Goal: Information Seeking & Learning: Find contact information

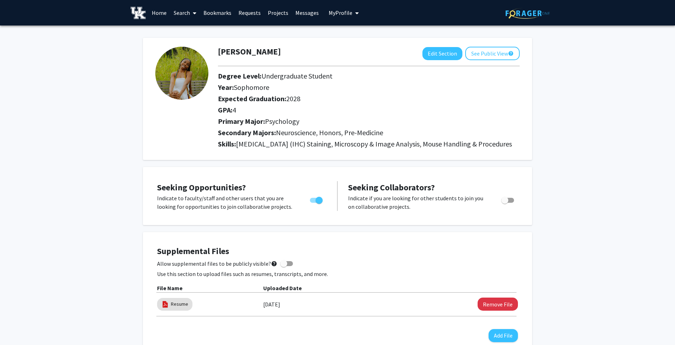
click at [187, 16] on link "Search" at bounding box center [185, 12] width 30 height 25
click at [191, 45] on span "Students" at bounding box center [191, 47] width 43 height 14
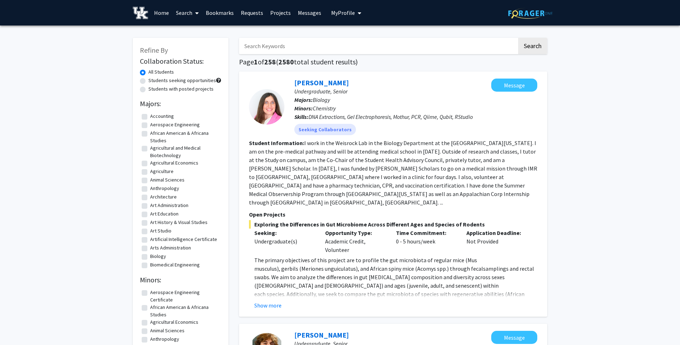
click at [253, 45] on input "Search Keywords" at bounding box center [378, 46] width 278 height 16
type input "SUBY"
click at [516, 38] on button "Search" at bounding box center [530, 46] width 29 height 16
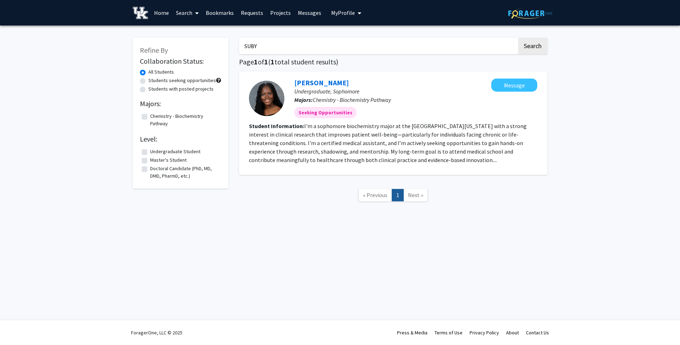
click at [329, 83] on link "Suby Majekodunmi" at bounding box center [321, 82] width 55 height 9
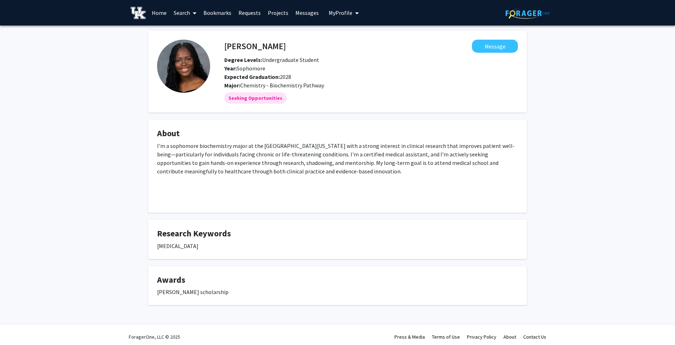
scroll to position [4, 0]
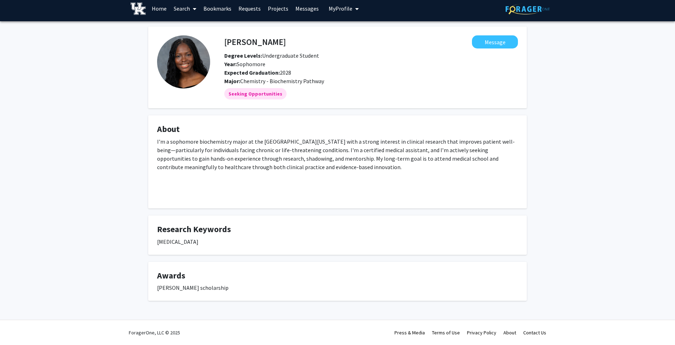
click at [281, 4] on link "Projects" at bounding box center [278, 8] width 28 height 25
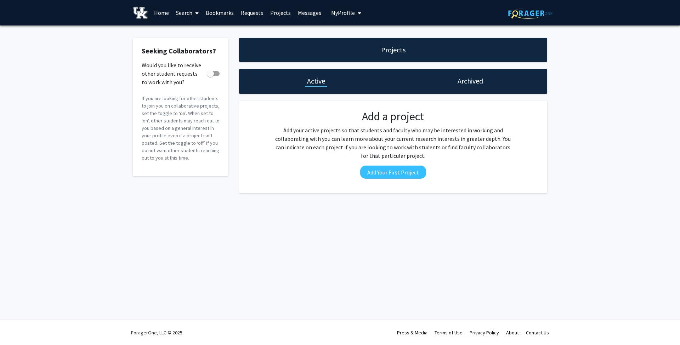
click at [337, 10] on span "My Profile" at bounding box center [343, 12] width 24 height 7
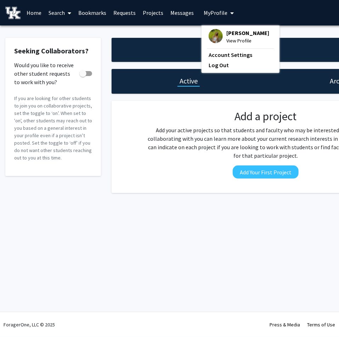
click at [145, 11] on link "Projects" at bounding box center [153, 12] width 28 height 25
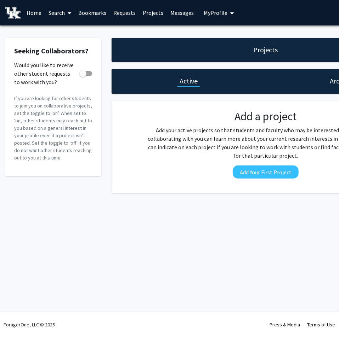
click at [145, 12] on link "Projects" at bounding box center [153, 12] width 28 height 25
click at [149, 15] on link "Projects" at bounding box center [153, 12] width 28 height 25
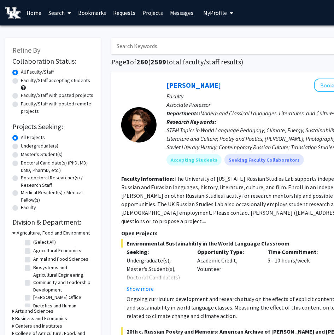
click at [132, 54] on input "Search Keywords" at bounding box center [250, 46] width 278 height 16
type input "[PERSON_NAME]"
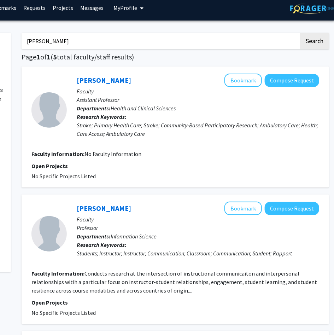
scroll to position [0, 90]
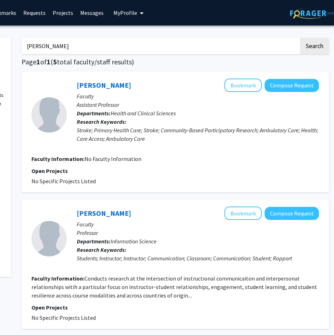
drag, startPoint x: 59, startPoint y: 35, endPoint x: 53, endPoint y: 46, distance: 11.7
click at [53, 46] on input "[PERSON_NAME]" at bounding box center [161, 46] width 278 height 16
click at [90, 85] on link "[PERSON_NAME]" at bounding box center [104, 85] width 55 height 9
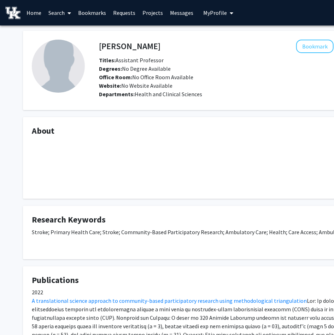
click at [36, 9] on link "Home" at bounding box center [34, 12] width 22 height 25
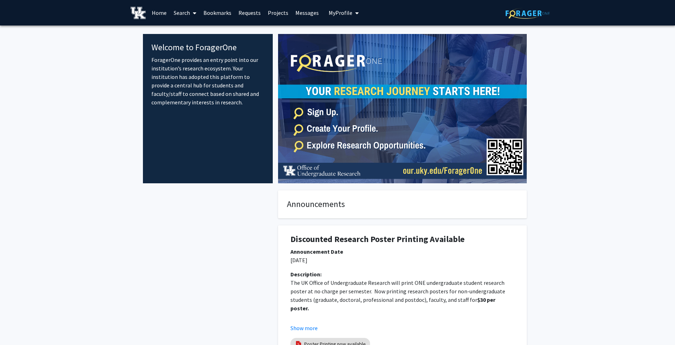
click at [176, 6] on link "Search" at bounding box center [185, 12] width 30 height 25
click at [189, 41] on span "Students" at bounding box center [191, 47] width 43 height 14
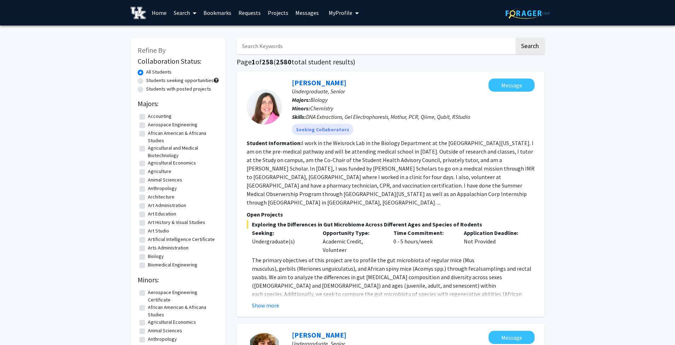
click at [276, 45] on input "Search Keywords" at bounding box center [376, 46] width 278 height 16
type input "sarisha"
click at [338, 38] on button "Search" at bounding box center [530, 46] width 29 height 16
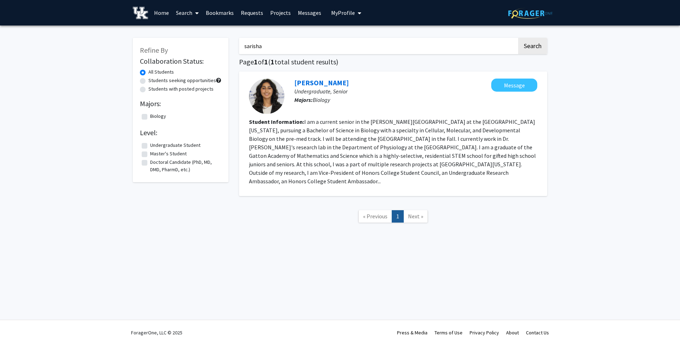
click at [320, 80] on link "[PERSON_NAME]" at bounding box center [321, 82] width 55 height 9
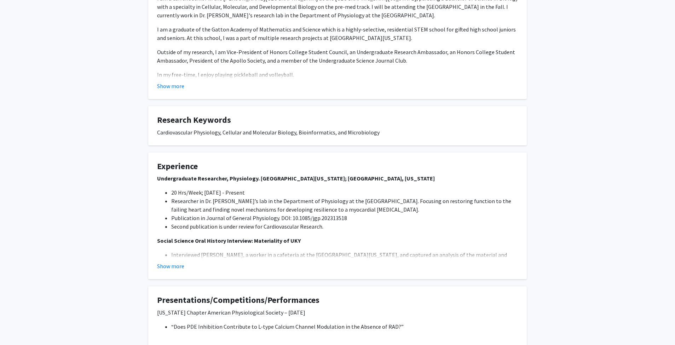
scroll to position [189, 0]
click at [218, 203] on li "Researcher in Dr. [PERSON_NAME]’s lab in the Department of Physiology at the [G…" at bounding box center [344, 204] width 347 height 17
copy li "[PERSON_NAME]"
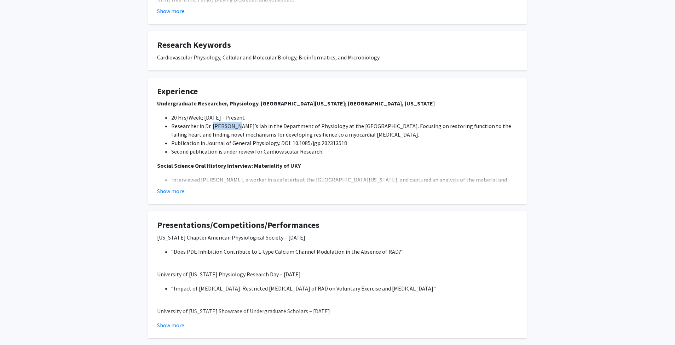
scroll to position [265, 0]
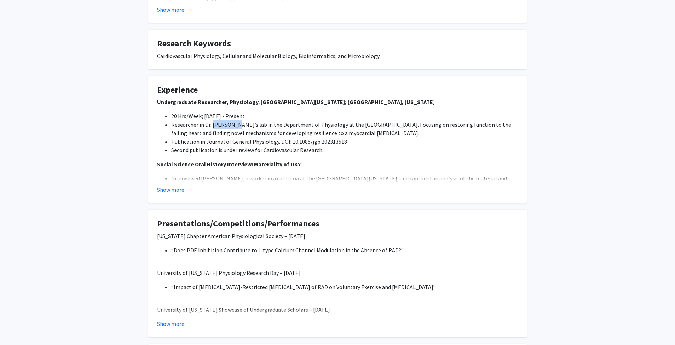
click at [176, 194] on button "Show more" at bounding box center [170, 189] width 27 height 8
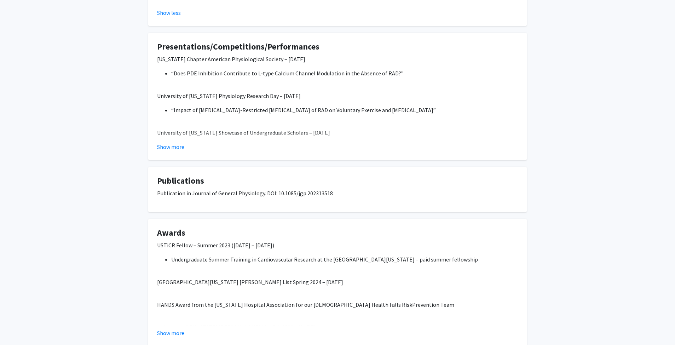
scroll to position [697, 0]
click at [174, 328] on button "Show more" at bounding box center [170, 332] width 27 height 8
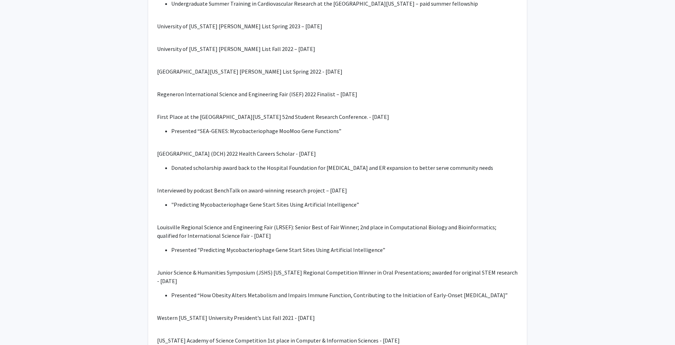
scroll to position [1116, 0]
click at [259, 142] on div "USTiCR Fellow – Summer 2023 ([DATE] – [DATE]) Undergraduate Summer Training in …" at bounding box center [337, 113] width 361 height 583
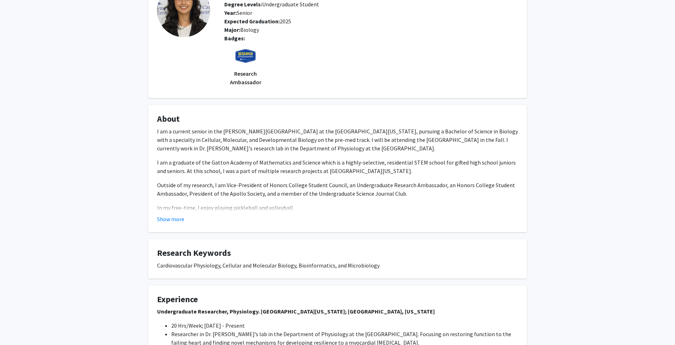
scroll to position [0, 0]
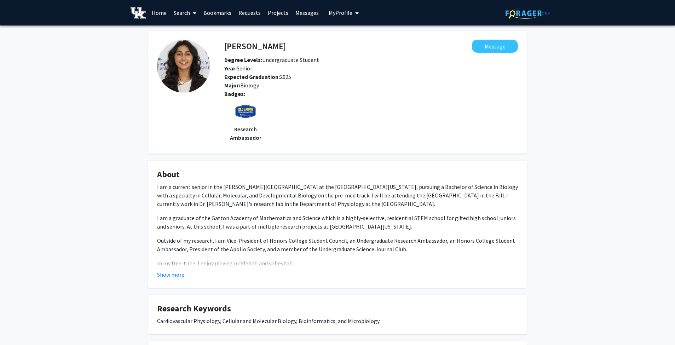
click at [189, 11] on link "Search" at bounding box center [185, 12] width 30 height 25
click at [190, 46] on span "Students" at bounding box center [191, 47] width 43 height 14
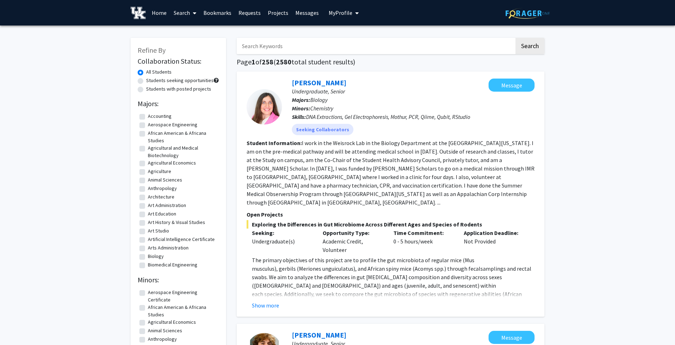
click at [255, 41] on input "Search Keywords" at bounding box center [376, 46] width 278 height 16
type input "grant"
click at [338, 38] on button "Search" at bounding box center [530, 46] width 29 height 16
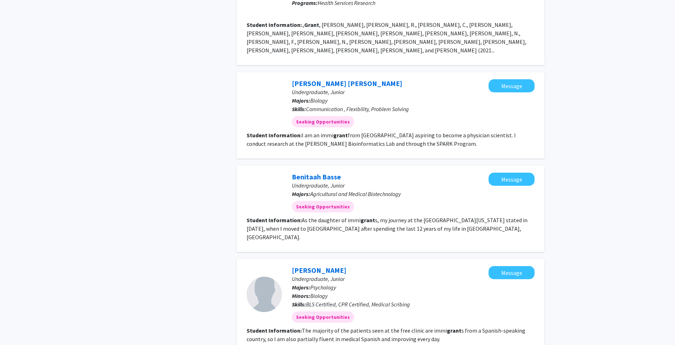
scroll to position [422, 0]
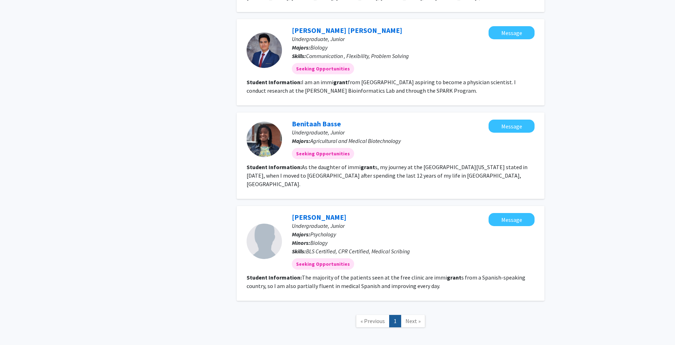
click at [338, 317] on span "Next »" at bounding box center [413, 320] width 15 height 7
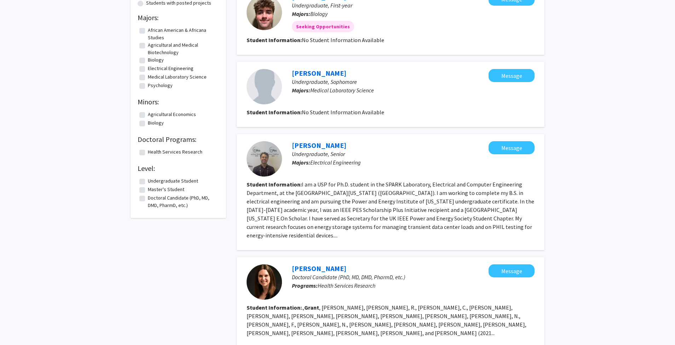
scroll to position [0, 0]
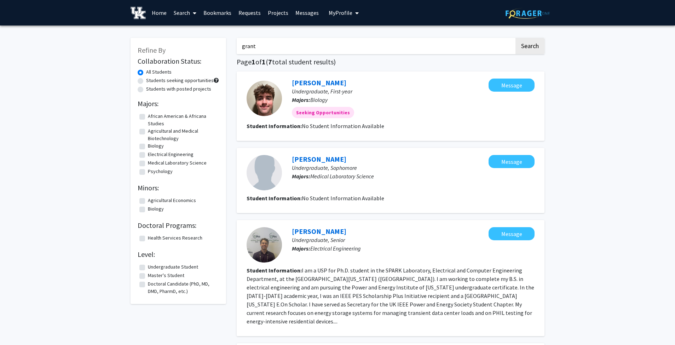
click at [290, 45] on input "grant" at bounding box center [376, 46] width 278 height 16
click at [338, 38] on button "Search" at bounding box center [530, 46] width 29 height 16
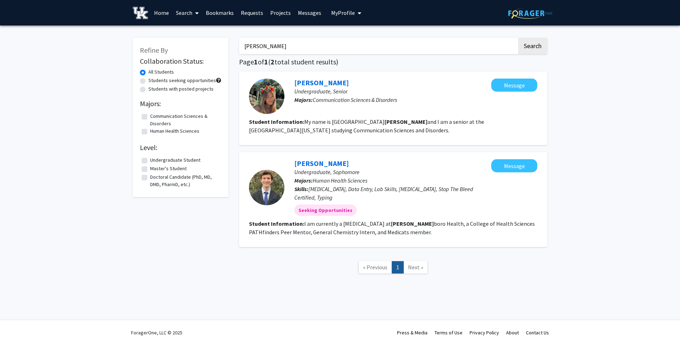
click at [258, 44] on input "[PERSON_NAME]" at bounding box center [378, 46] width 278 height 16
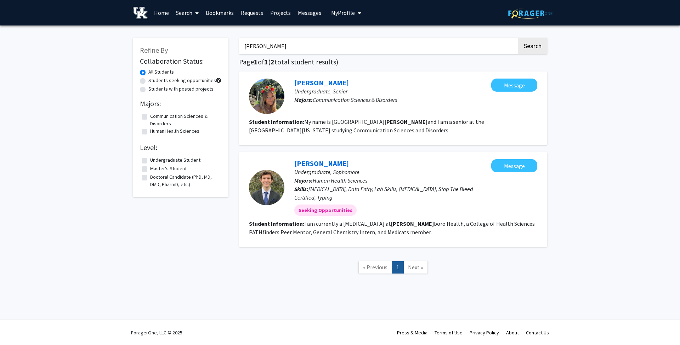
type input "[PERSON_NAME]"
click at [338, 38] on button "Search" at bounding box center [532, 46] width 29 height 16
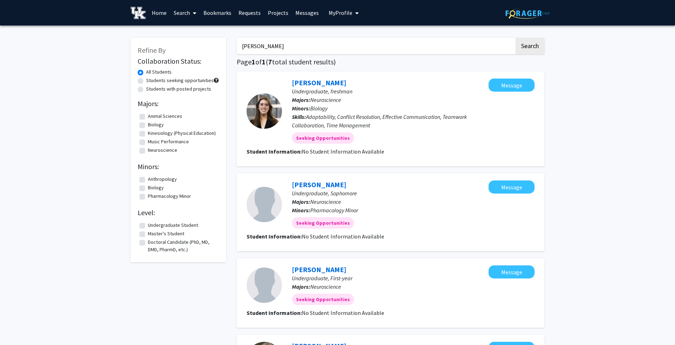
click at [316, 81] on link "[PERSON_NAME]" at bounding box center [319, 82] width 55 height 9
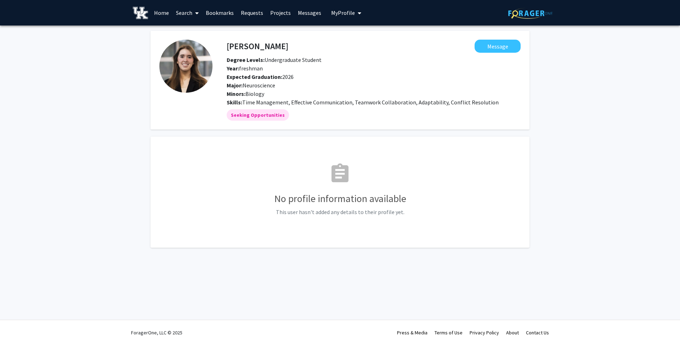
click at [189, 10] on link "Search" at bounding box center [187, 12] width 30 height 25
click at [195, 45] on span "Students" at bounding box center [193, 47] width 43 height 14
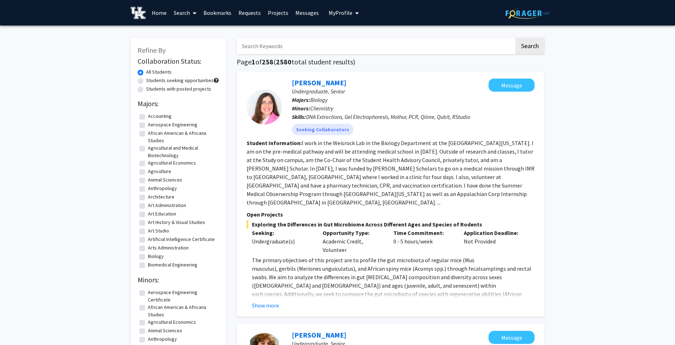
click at [257, 50] on input "Search Keywords" at bounding box center [376, 46] width 278 height 16
click at [338, 38] on button "Search" at bounding box center [530, 46] width 29 height 16
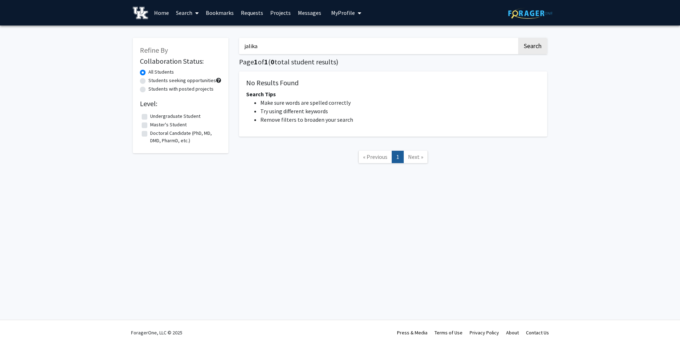
click at [316, 51] on input "jalika" at bounding box center [378, 46] width 278 height 16
type input "annica"
click at [338, 38] on button "Search" at bounding box center [532, 46] width 29 height 16
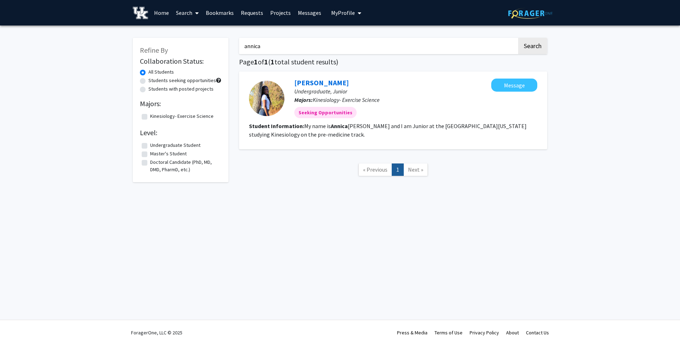
click at [326, 79] on link "[PERSON_NAME]" at bounding box center [321, 82] width 55 height 9
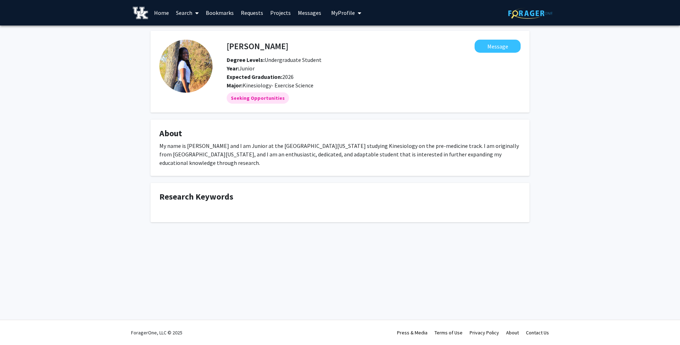
click at [196, 10] on icon at bounding box center [197, 13] width 4 height 6
click at [204, 38] on span "Faculty/Staff" at bounding box center [198, 32] width 52 height 14
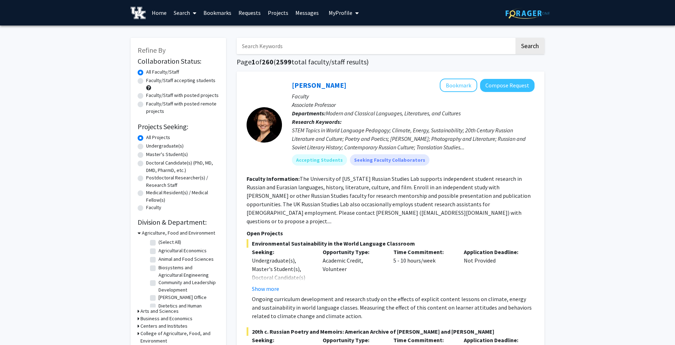
click at [257, 43] on input "Search Keywords" at bounding box center [376, 46] width 278 height 16
click at [189, 3] on link "Search" at bounding box center [185, 12] width 30 height 25
click at [190, 42] on span "Students" at bounding box center [191, 47] width 43 height 14
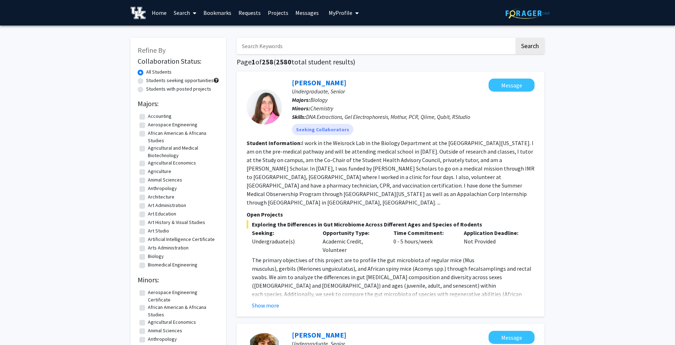
click at [264, 48] on input "Search Keywords" at bounding box center [376, 46] width 278 height 16
click at [338, 38] on button "Search" at bounding box center [530, 46] width 29 height 16
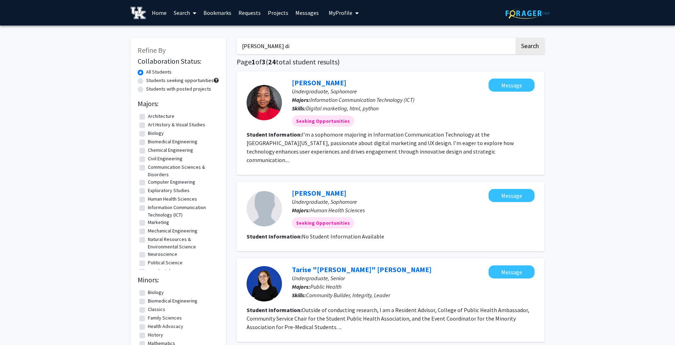
click at [338, 38] on button "Search" at bounding box center [530, 46] width 29 height 16
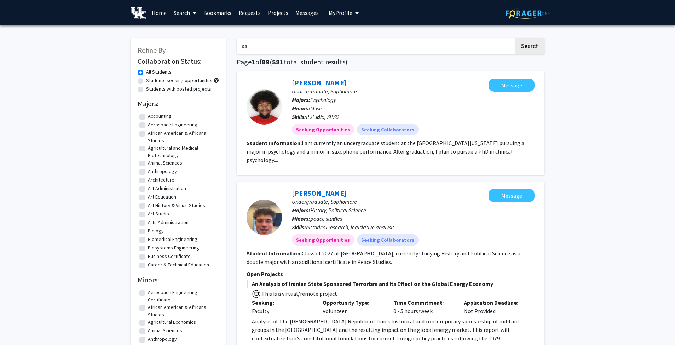
type input "s"
type input "adreonna"
click at [338, 38] on button "Search" at bounding box center [530, 46] width 29 height 16
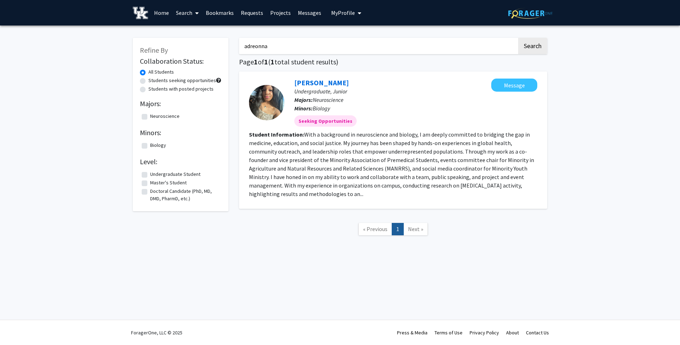
click at [308, 85] on link "[PERSON_NAME]" at bounding box center [321, 82] width 55 height 9
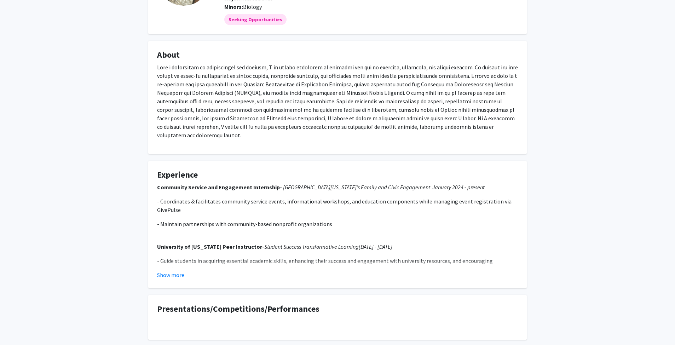
scroll to position [88, 0]
click at [174, 272] on button "Show more" at bounding box center [170, 274] width 27 height 8
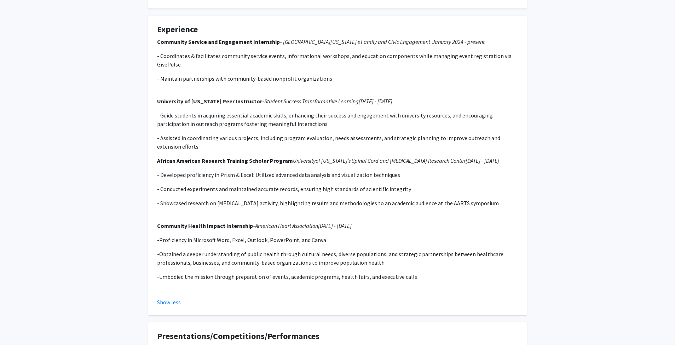
scroll to position [228, 0]
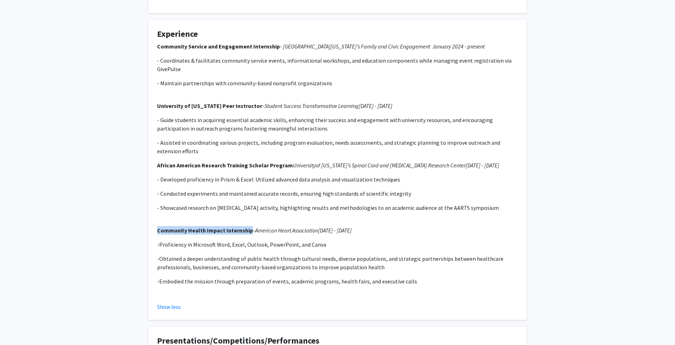
drag, startPoint x: 159, startPoint y: 231, endPoint x: 250, endPoint y: 230, distance: 91.3
click at [250, 230] on strong "Community Health Impact Internship" at bounding box center [205, 230] width 96 height 7
copy strong "Community Health Impact Internship"
